Goal: Information Seeking & Learning: Check status

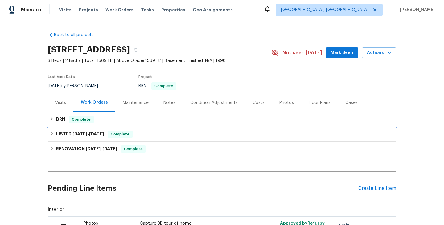
click at [140, 126] on div "BRN Complete" at bounding box center [222, 119] width 349 height 15
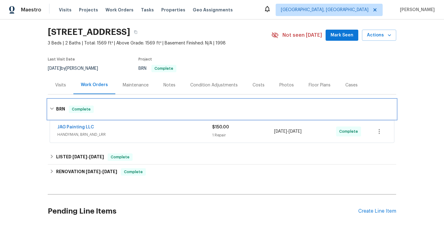
scroll to position [21, 0]
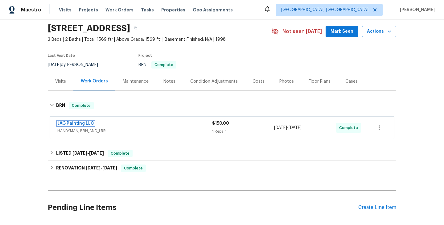
click at [84, 124] on link "JAG Painting LLC" at bounding box center [75, 123] width 37 height 4
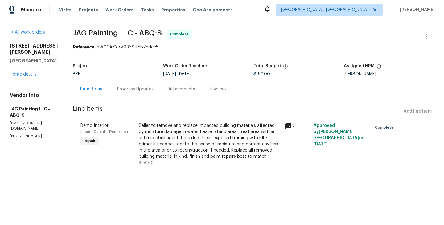
click at [139, 89] on div "Progress Updates" at bounding box center [135, 89] width 36 height 6
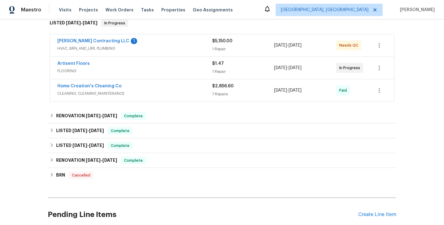
scroll to position [107, 0]
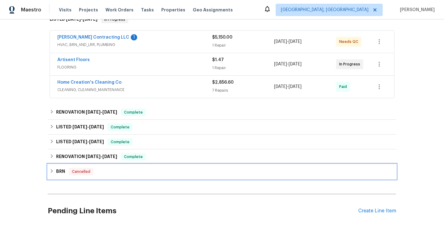
click at [106, 174] on div "BRN Cancelled" at bounding box center [222, 171] width 345 height 7
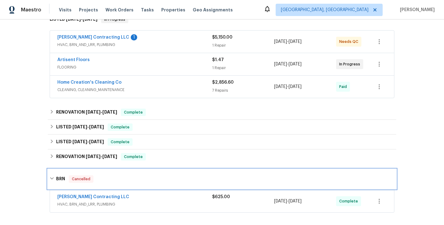
scroll to position [166, 0]
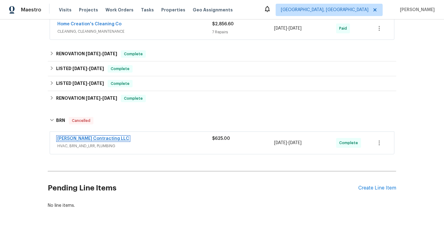
click at [84, 138] on link "Loftin Contracting LLC" at bounding box center [93, 138] width 72 height 4
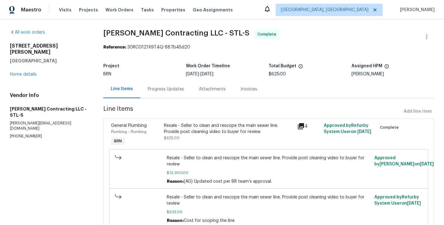
click at [170, 97] on div "Progress Updates" at bounding box center [165, 89] width 51 height 18
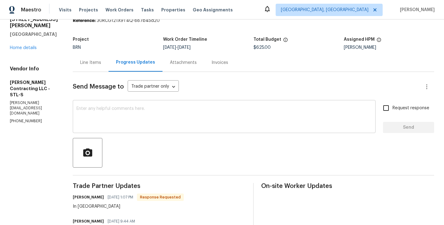
scroll to position [10, 0]
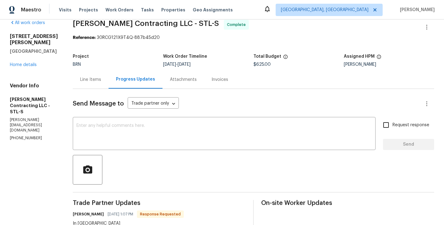
click at [90, 78] on div "Line Items" at bounding box center [90, 80] width 21 height 6
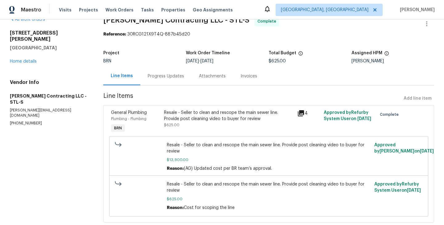
scroll to position [15, 0]
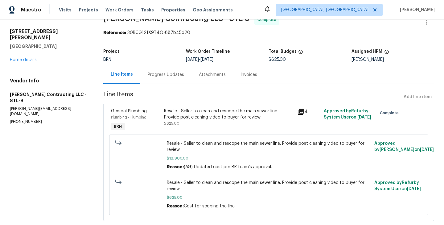
click at [167, 77] on div "Progress Updates" at bounding box center [166, 75] width 36 height 6
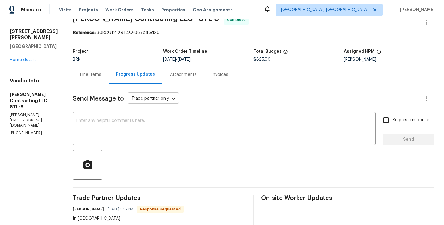
scroll to position [366, 0]
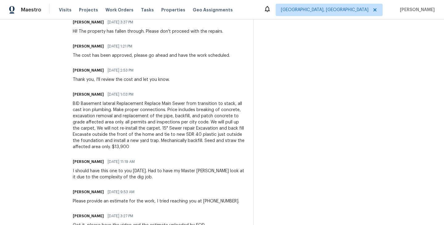
click at [178, 145] on div "BID Basement lateral Replacement Replace Main Sewer from transition to stack, a…" at bounding box center [159, 125] width 173 height 49
click at [169, 121] on div "BID Basement lateral Replacement Replace Main Sewer from transition to stack, a…" at bounding box center [159, 125] width 173 height 49
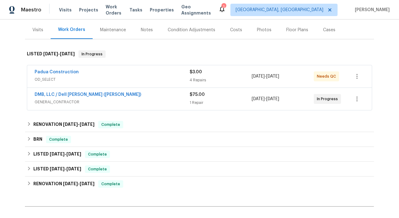
scroll to position [114, 0]
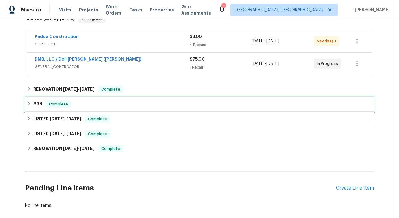
click at [104, 100] on div "BRN Complete" at bounding box center [199, 103] width 345 height 7
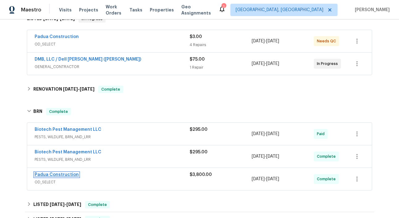
click at [66, 172] on link "Padua Construction" at bounding box center [57, 174] width 44 height 4
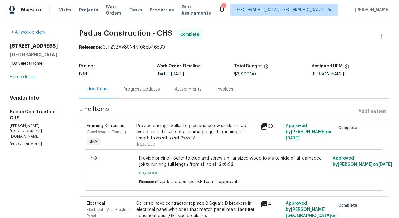
click at [292, 31] on span "Padua Construction - CHS Complete" at bounding box center [226, 36] width 295 height 15
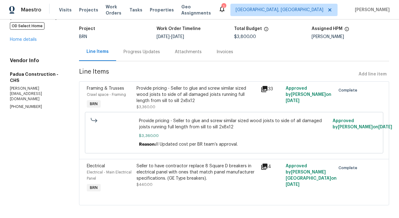
scroll to position [39, 0]
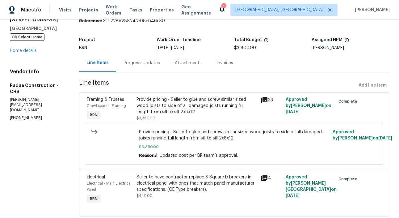
click at [141, 63] on div "Progress Updates" at bounding box center [141, 63] width 36 height 6
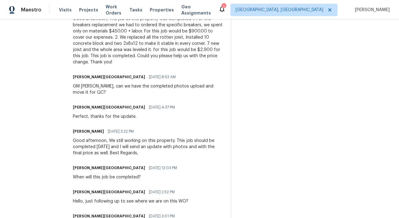
scroll to position [290, 0]
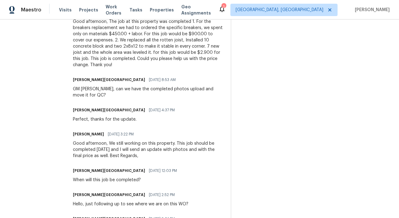
click at [150, 112] on div "Trade Partner Updates Isabel Sangeetha Ireland 09/02/2025 9:21 AM WO is approve…" at bounding box center [148, 194] width 150 height 548
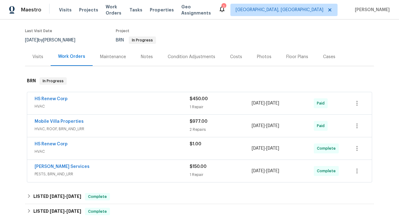
scroll to position [53, 0]
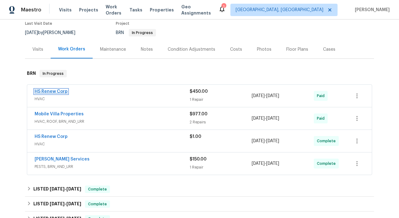
click at [55, 92] on link "HS Renew Corp" at bounding box center [51, 91] width 33 height 4
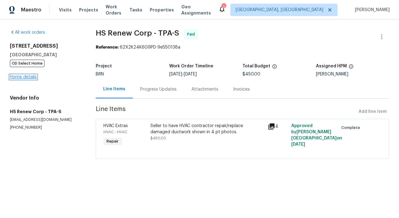
click at [24, 78] on link "Home details" at bounding box center [23, 77] width 27 height 4
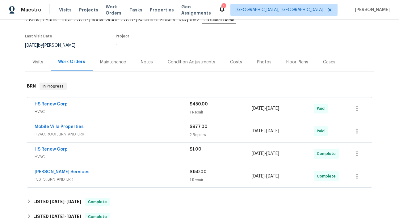
scroll to position [42, 0]
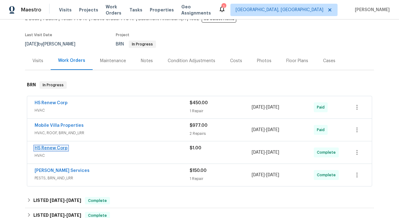
click at [54, 149] on link "HS Renew Corp" at bounding box center [51, 148] width 33 height 4
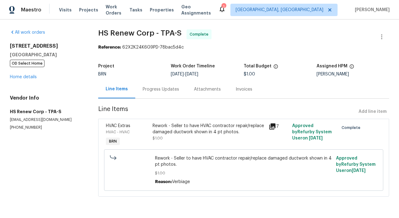
click at [152, 93] on div "Progress Updates" at bounding box center [160, 89] width 51 height 18
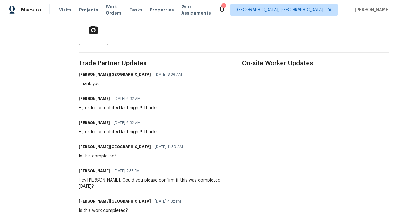
scroll to position [489, 0]
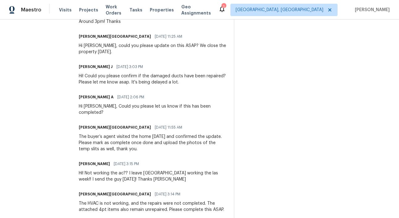
click at [193, 138] on div "The buyer’s agent visited the home [DATE] and confirmed the update. Please mark…" at bounding box center [152, 142] width 147 height 19
